Goal: Find specific page/section: Find specific page/section

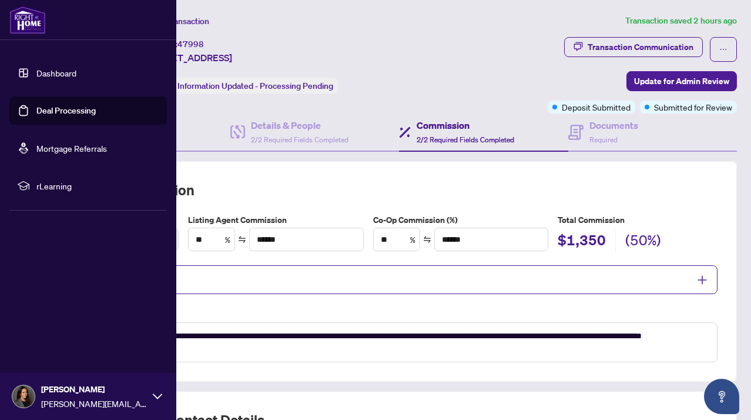
click at [55, 109] on link "Deal Processing" at bounding box center [65, 110] width 59 height 11
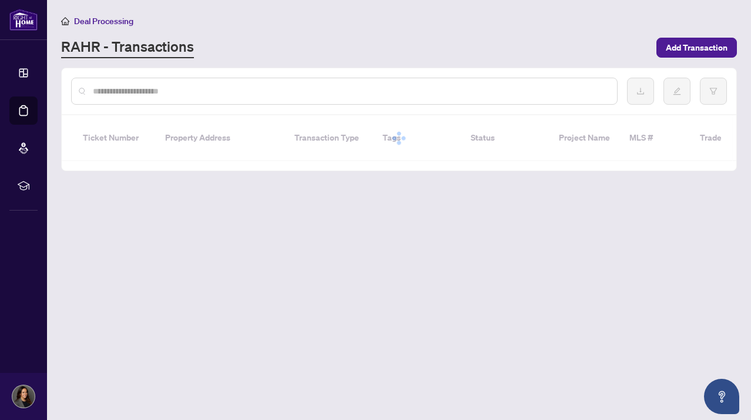
click at [227, 93] on input "text" at bounding box center [350, 91] width 515 height 13
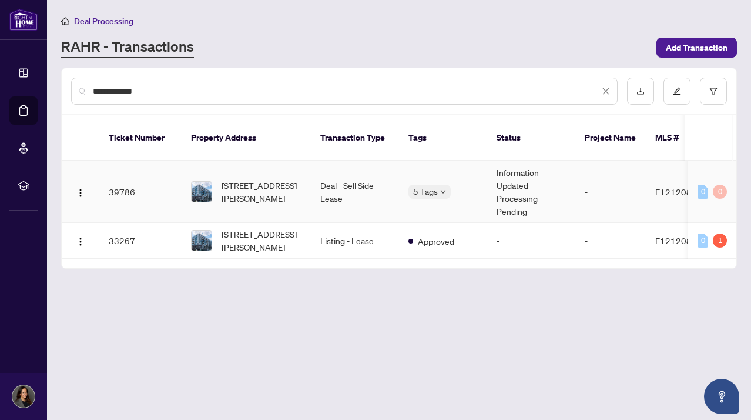
type input "**********"
click at [283, 183] on span "[STREET_ADDRESS][PERSON_NAME]" at bounding box center [262, 192] width 80 height 26
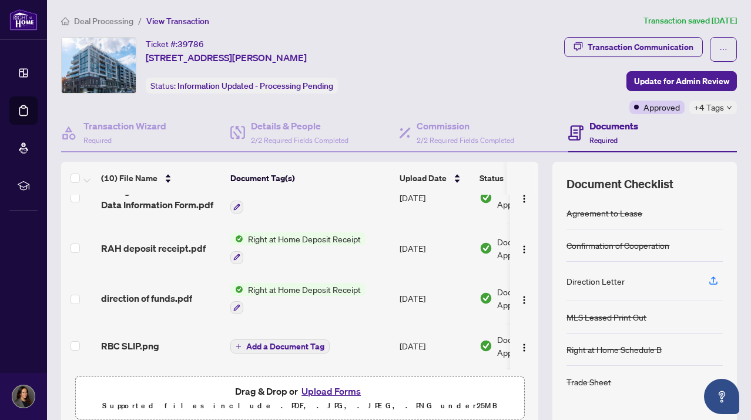
scroll to position [227, 0]
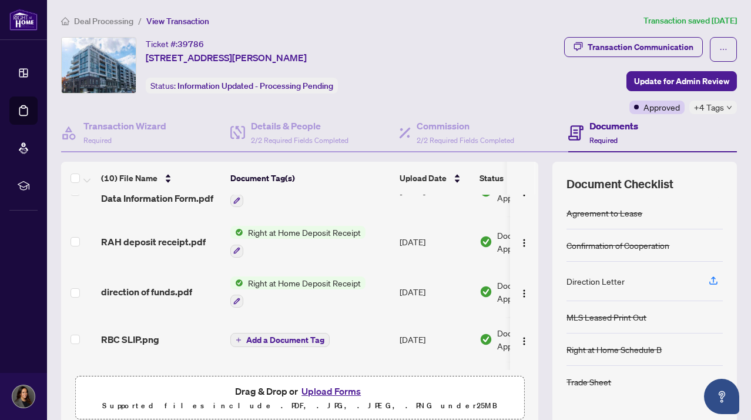
click at [295, 228] on span "Right at Home Deposit Receipt" at bounding box center [304, 232] width 122 height 13
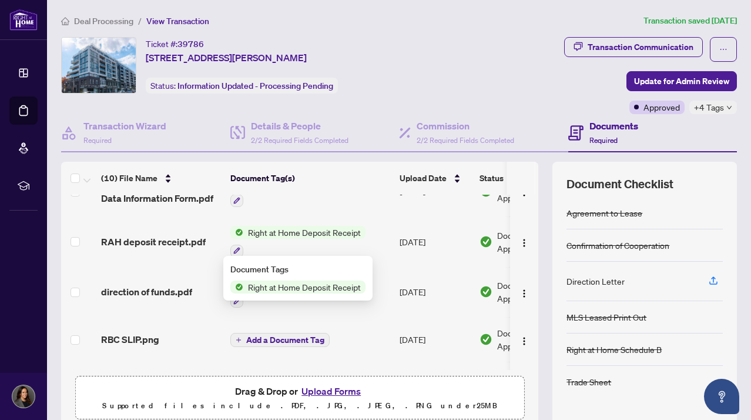
click at [288, 286] on span "Right at Home Deposit Receipt" at bounding box center [304, 286] width 122 height 13
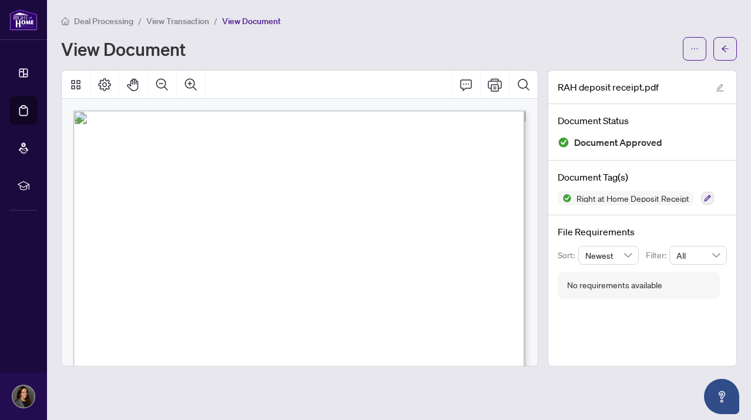
scroll to position [118, 0]
